Goal: Find specific page/section: Find specific page/section

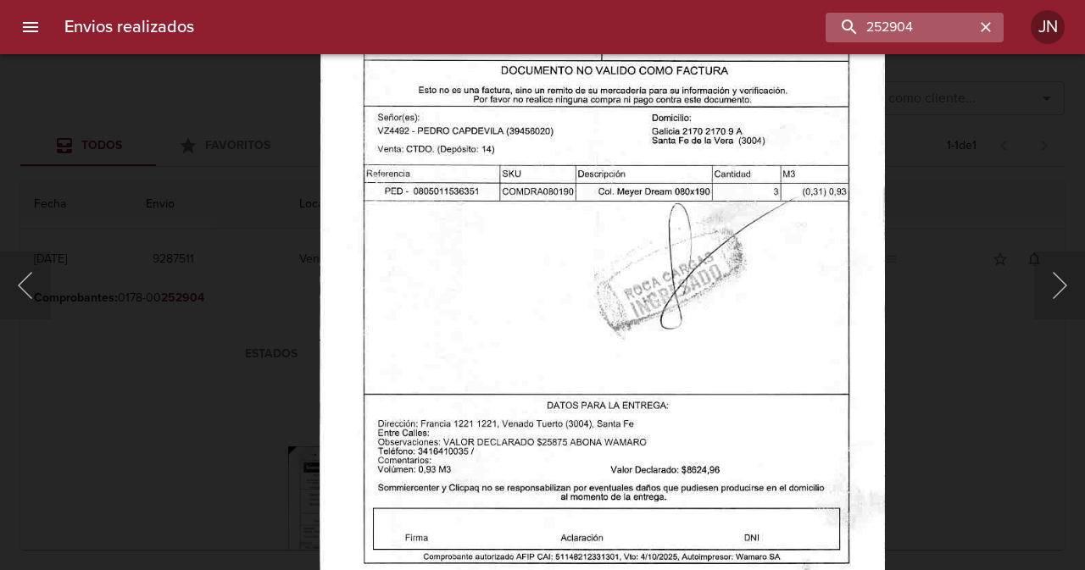
scroll to position [85, 0]
click at [919, 16] on input "252904" at bounding box center [866, 28] width 217 height 30
click at [919, 17] on input "252904" at bounding box center [866, 28] width 217 height 30
type input "21934"
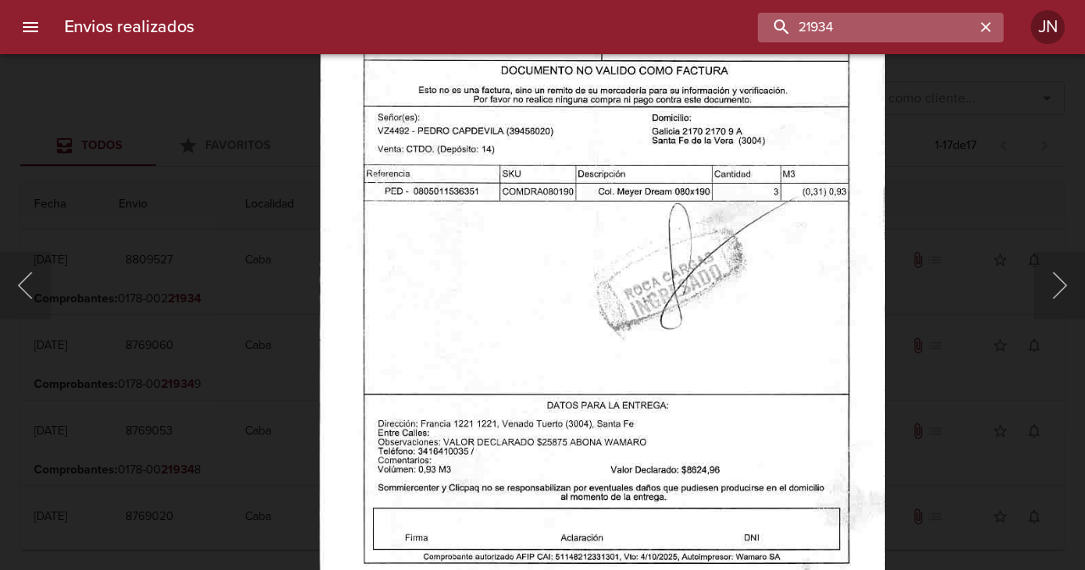
scroll to position [0, 0]
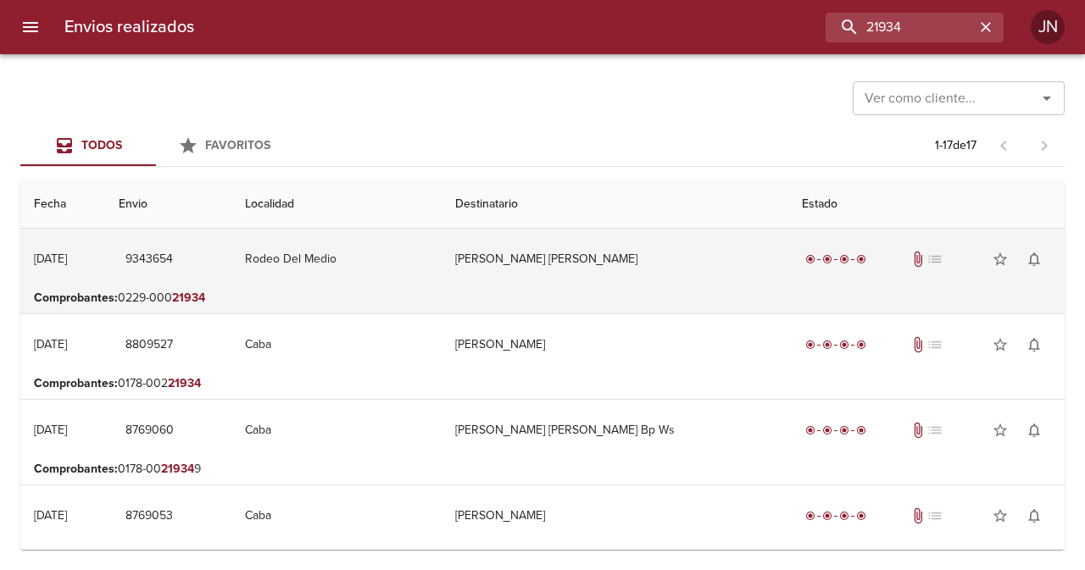
click at [548, 256] on td "[PERSON_NAME] [PERSON_NAME]" at bounding box center [615, 259] width 347 height 61
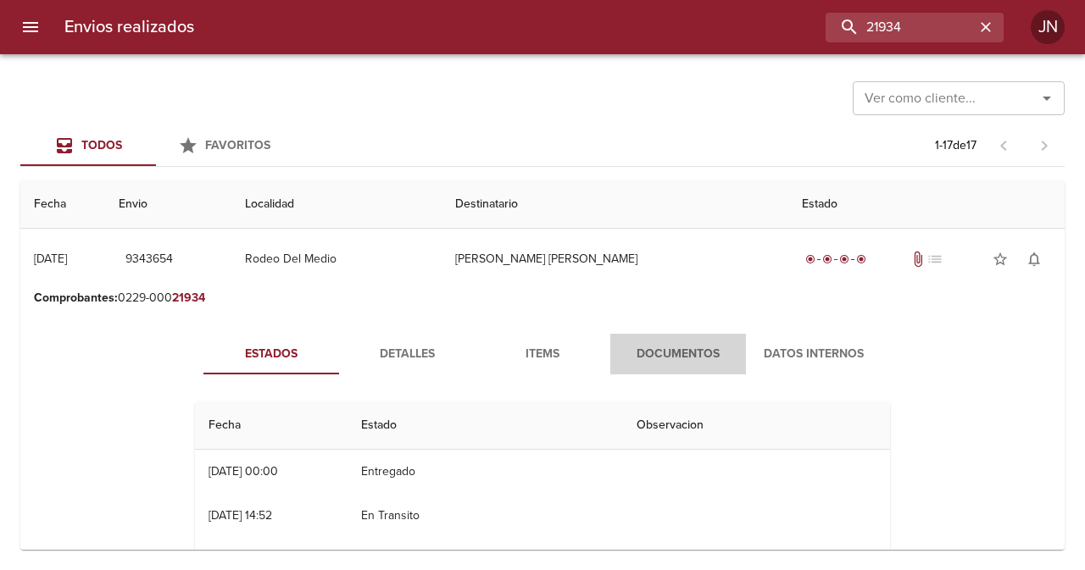
drag, startPoint x: 642, startPoint y: 347, endPoint x: 638, endPoint y: 338, distance: 9.9
click at [641, 345] on span "Documentos" at bounding box center [677, 354] width 115 height 21
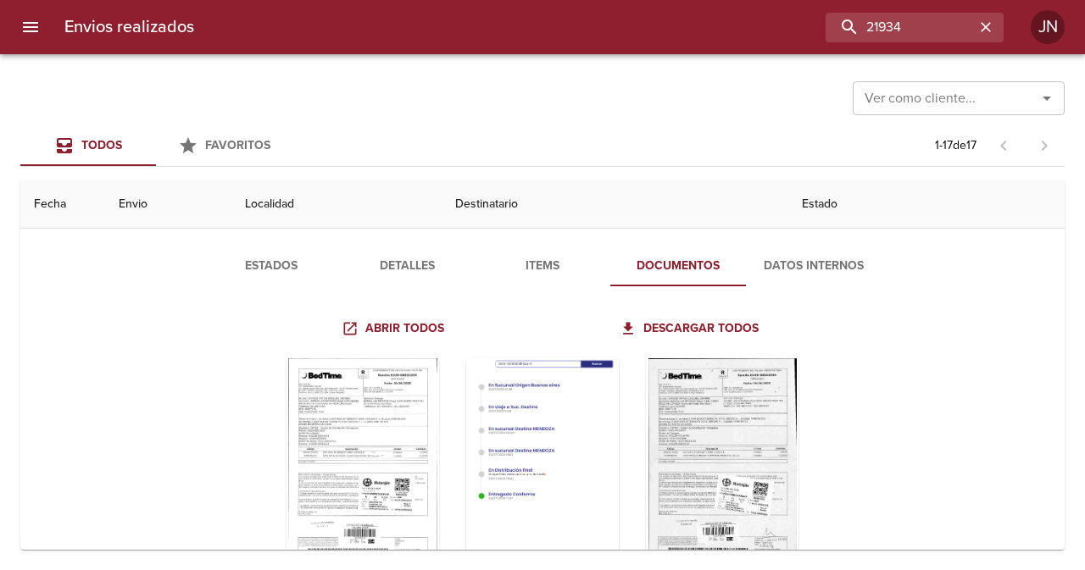
scroll to position [169, 0]
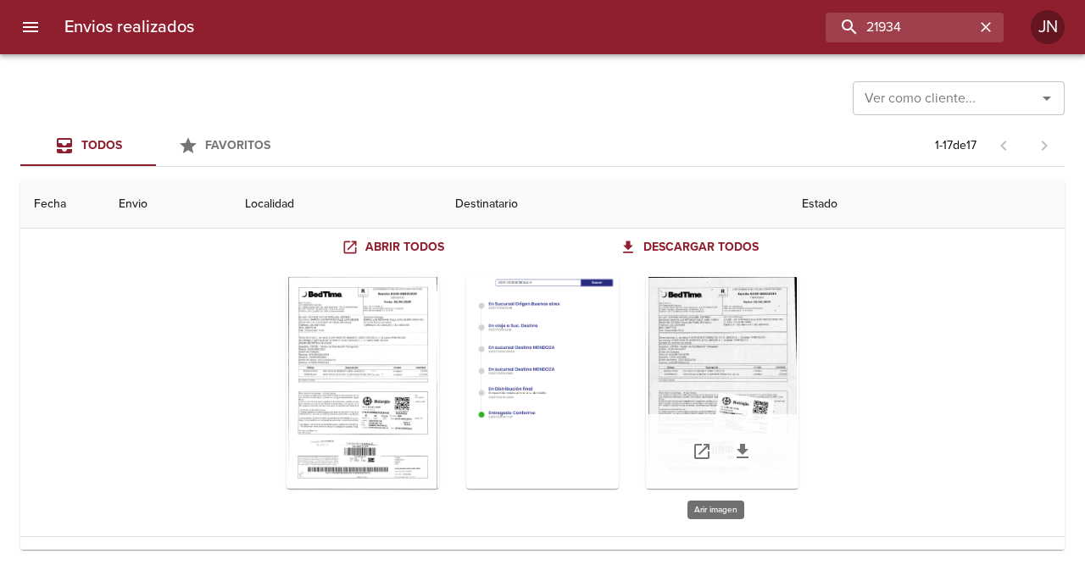
click at [697, 353] on div "Tabla de envíos del cliente" at bounding box center [722, 383] width 153 height 212
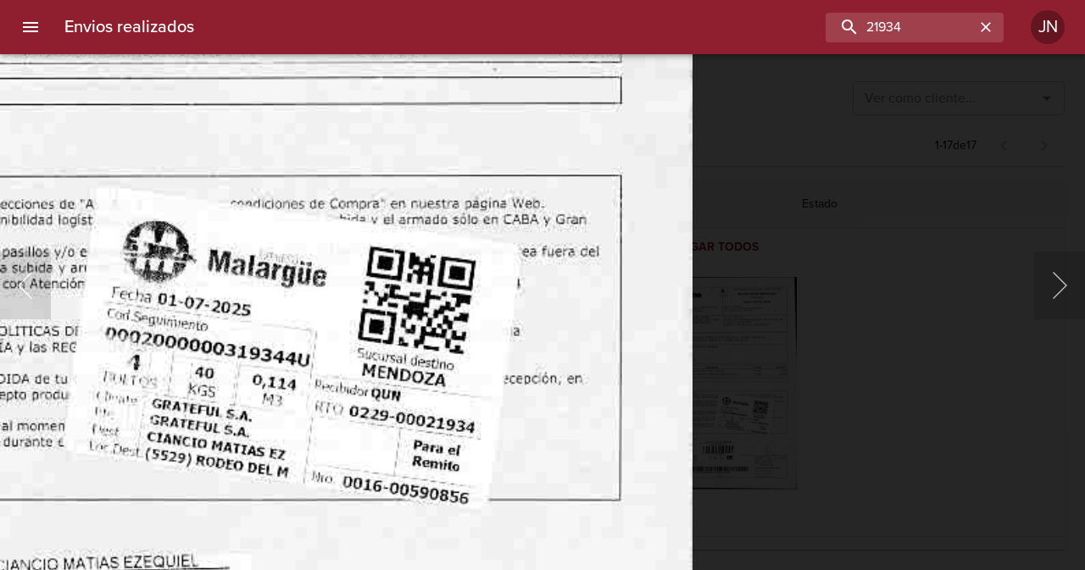
click at [659, 0] on html "Envios realizados 21934 JN Ver como cliente... Ver como cliente... Todos Favori…" at bounding box center [542, 0] width 1085 height 0
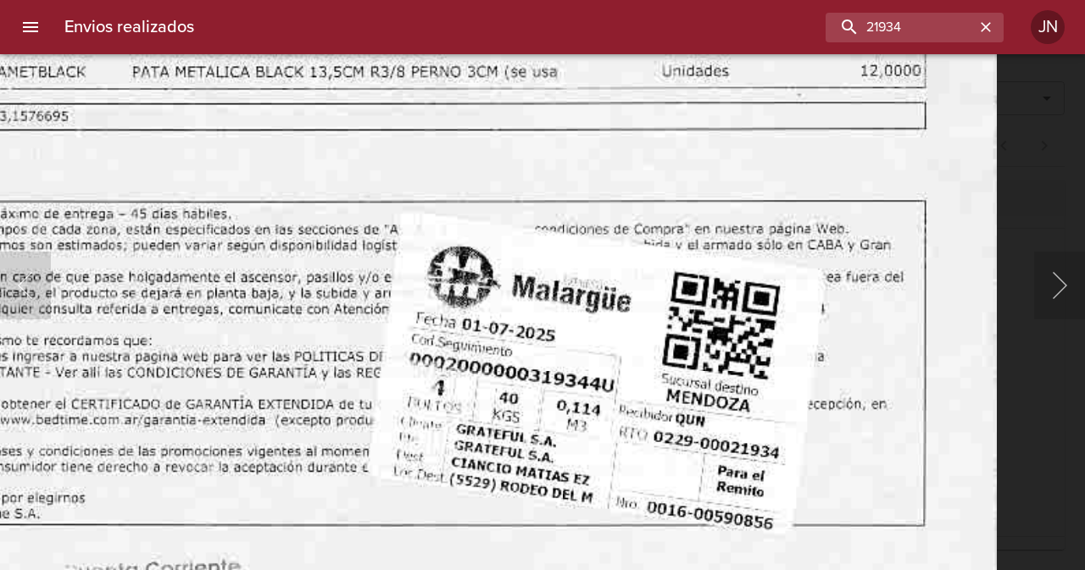
click at [580, 0] on html "Envios realizados 21934 JN Ver como cliente... Ver como cliente... Todos Favori…" at bounding box center [542, 0] width 1085 height 0
